Goal: Entertainment & Leisure: Consume media (video, audio)

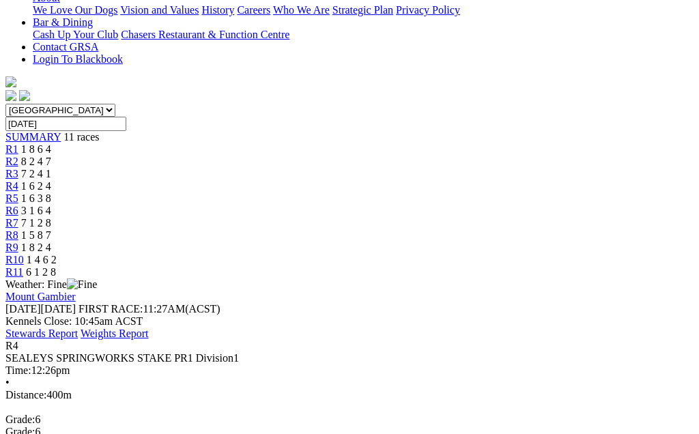
scroll to position [340, 0]
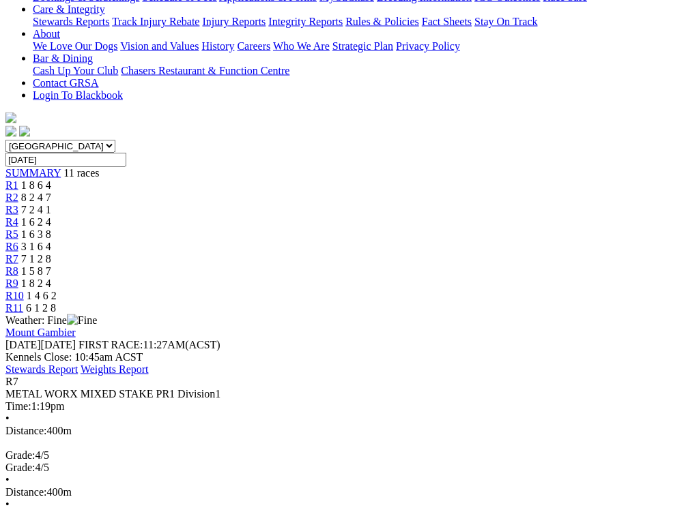
scroll to position [306, 0]
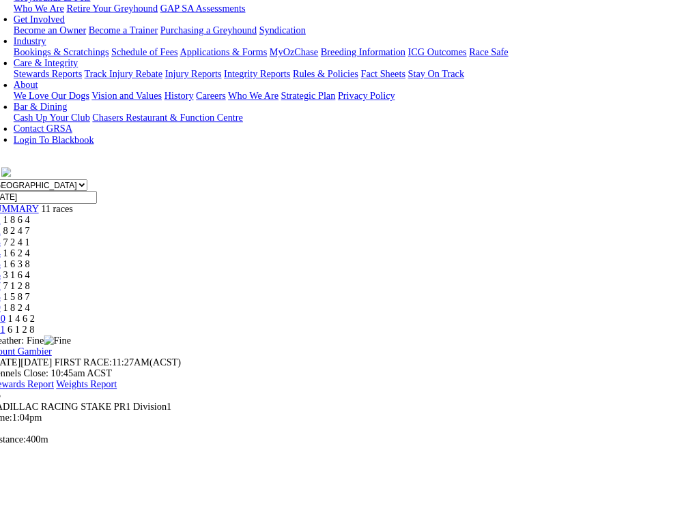
scroll to position [280, 0]
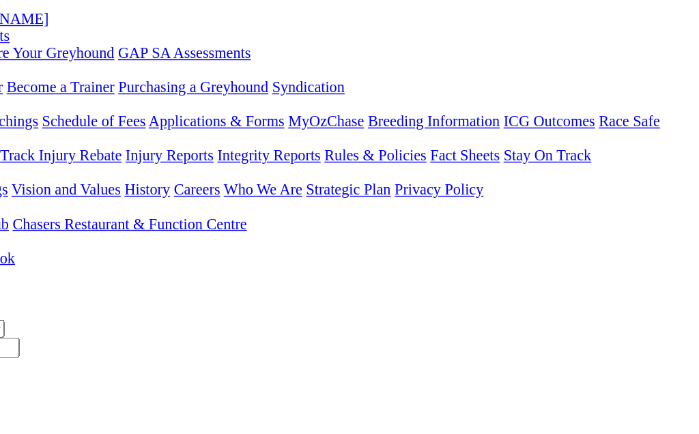
scroll to position [205, 6]
